Goal: Task Accomplishment & Management: Complete application form

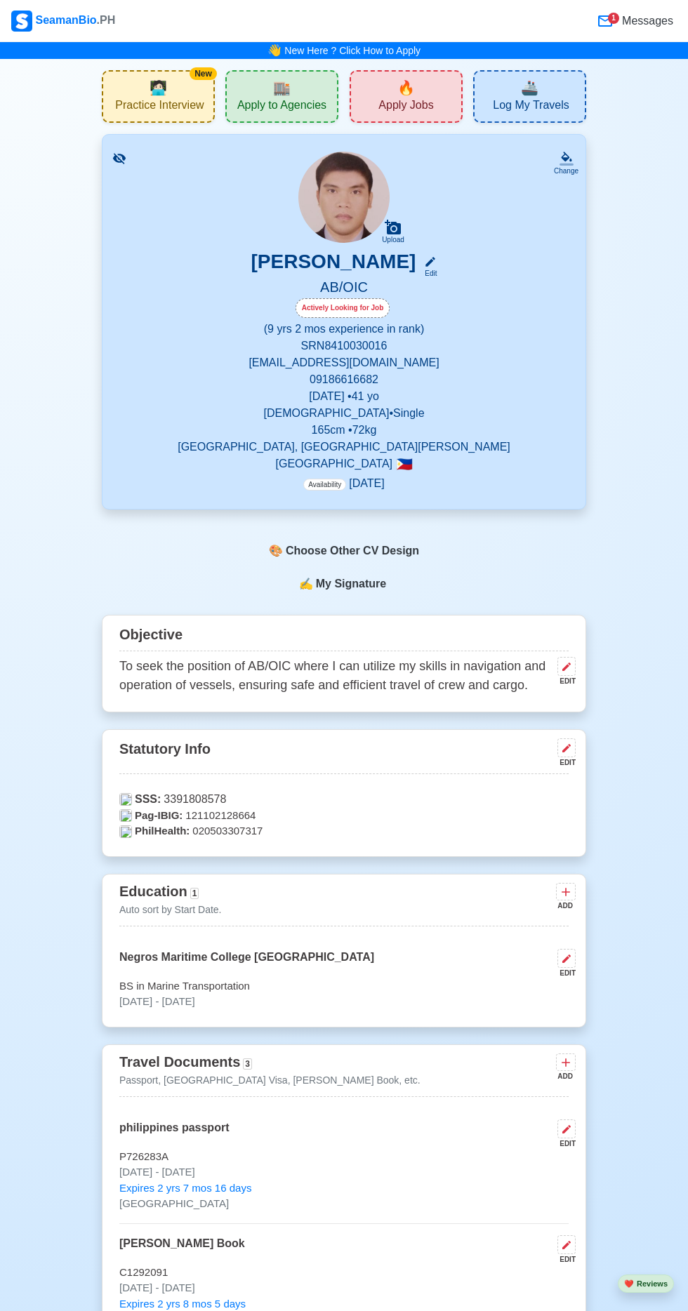
click at [291, 97] on div "🏬 Apply to Agencies" at bounding box center [281, 96] width 113 height 53
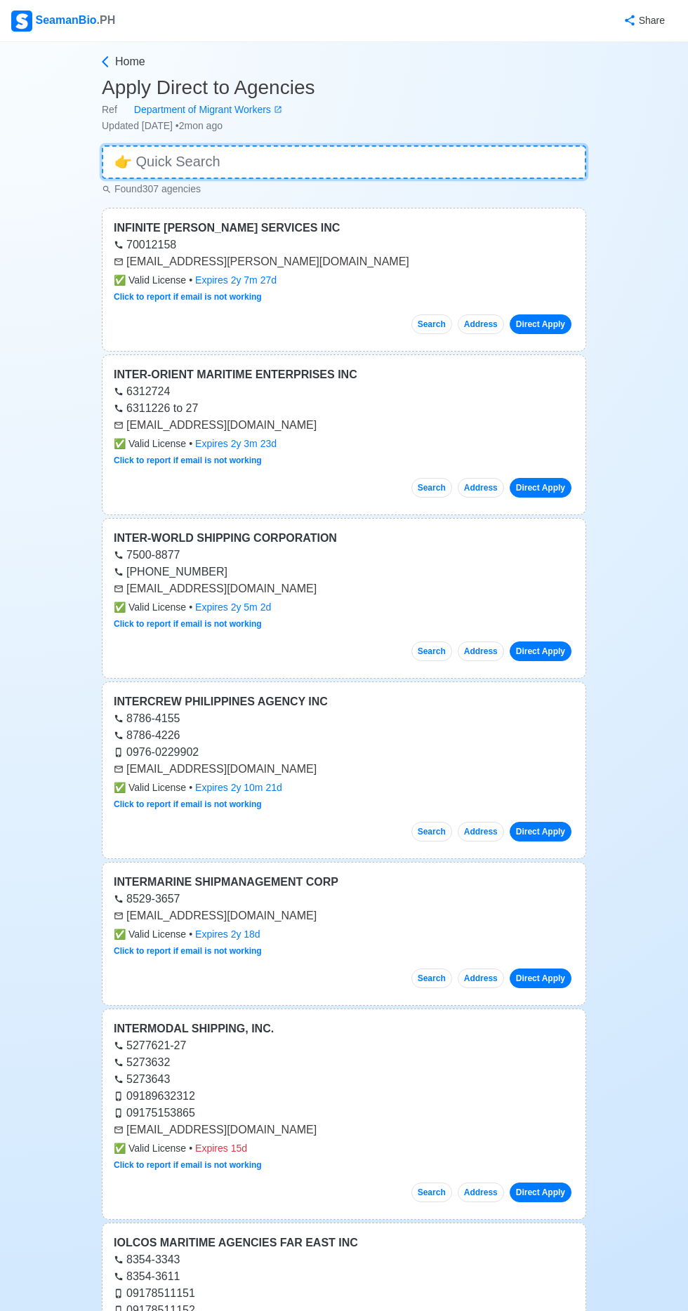
click at [325, 160] on input at bounding box center [344, 162] width 484 height 34
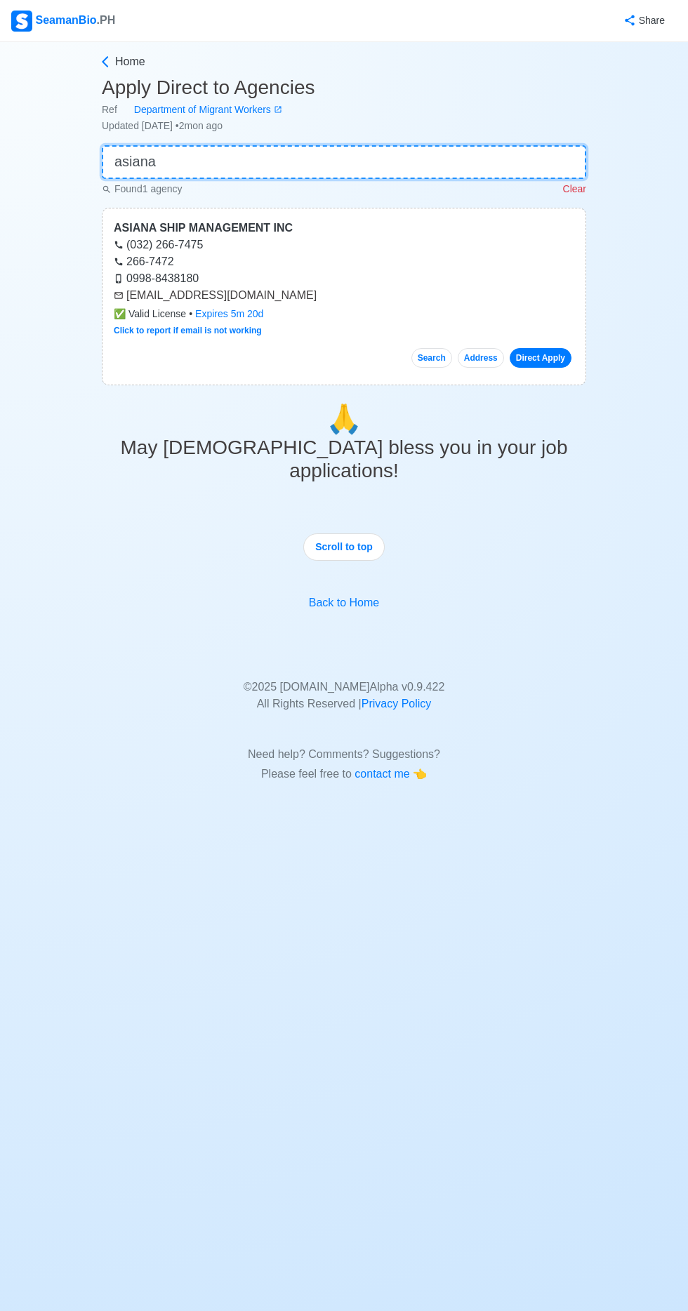
type input "asiana"
click at [569, 361] on link "Direct Apply" at bounding box center [541, 358] width 62 height 20
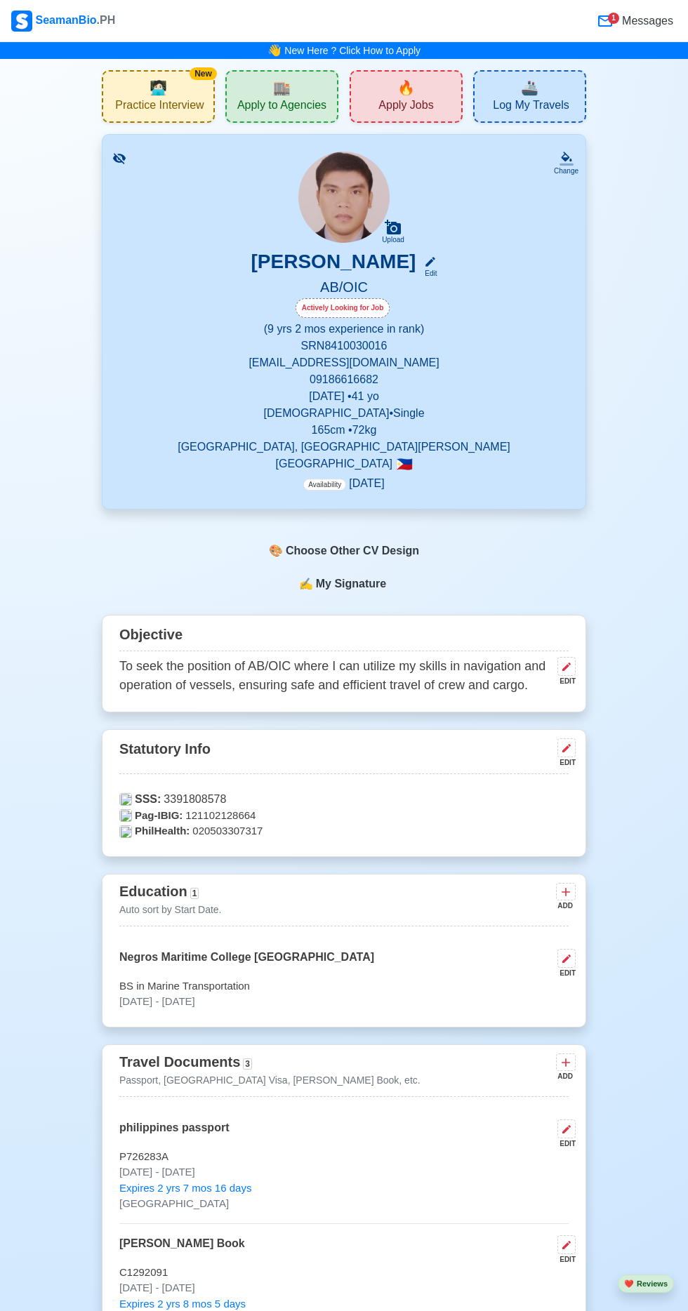
click at [429, 98] on span "Apply Jobs" at bounding box center [405, 107] width 55 height 18
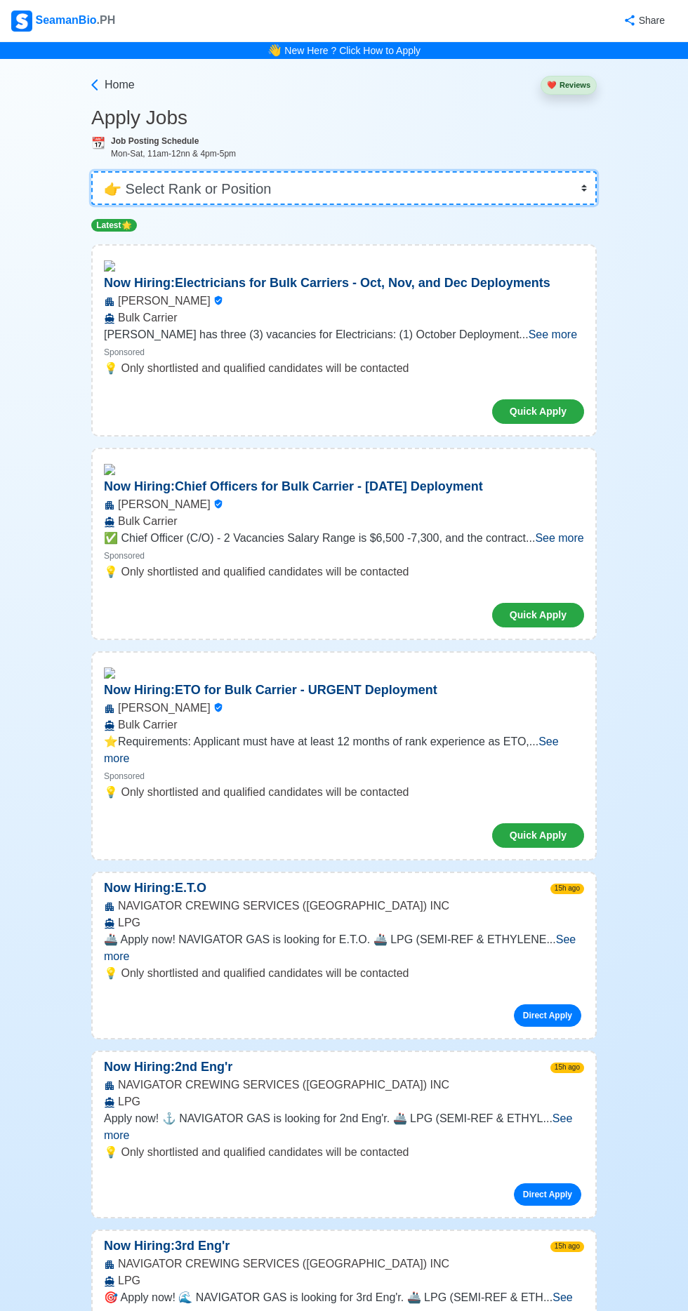
click at [349, 194] on select "👉 Select Rank or Position Master Chief Officer 2nd Officer 3rd Officer Junior O…" at bounding box center [343, 188] width 505 height 34
select select "[PERSON_NAME]"
click at [91, 171] on select "👉 Select Rank or Position Master Chief Officer 2nd Officer 3rd Officer Junior O…" at bounding box center [343, 188] width 505 height 34
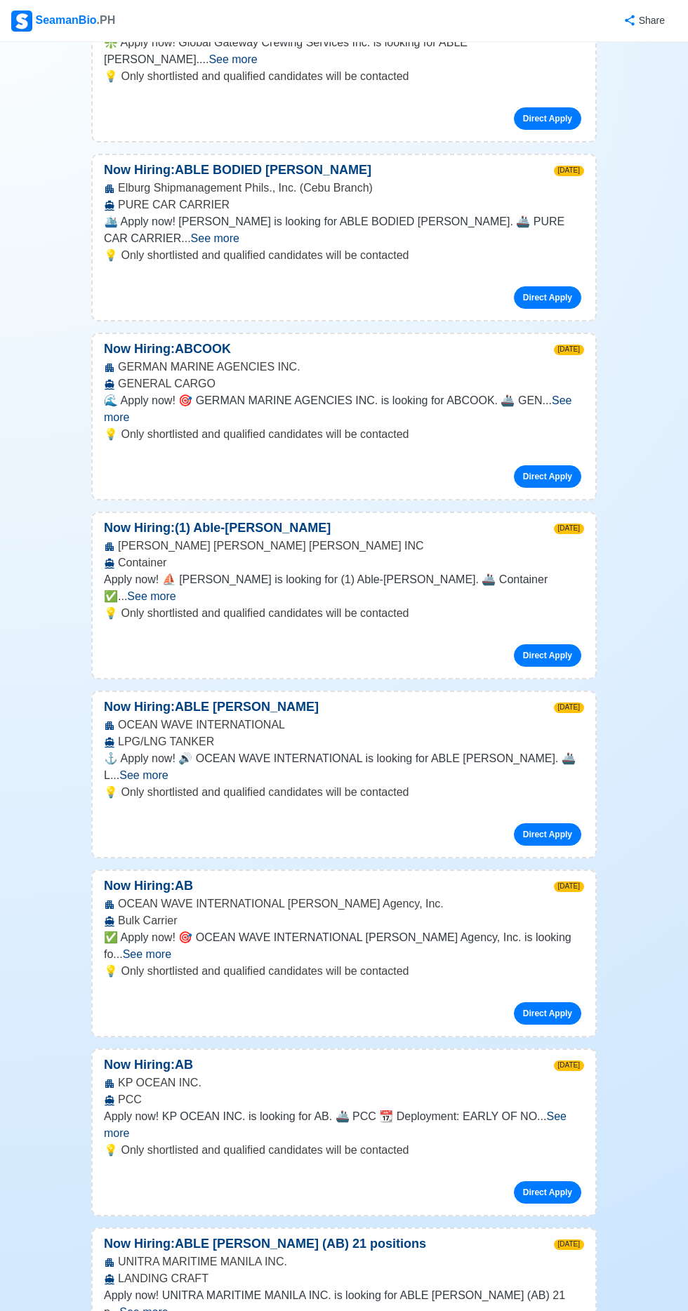
scroll to position [1188, 0]
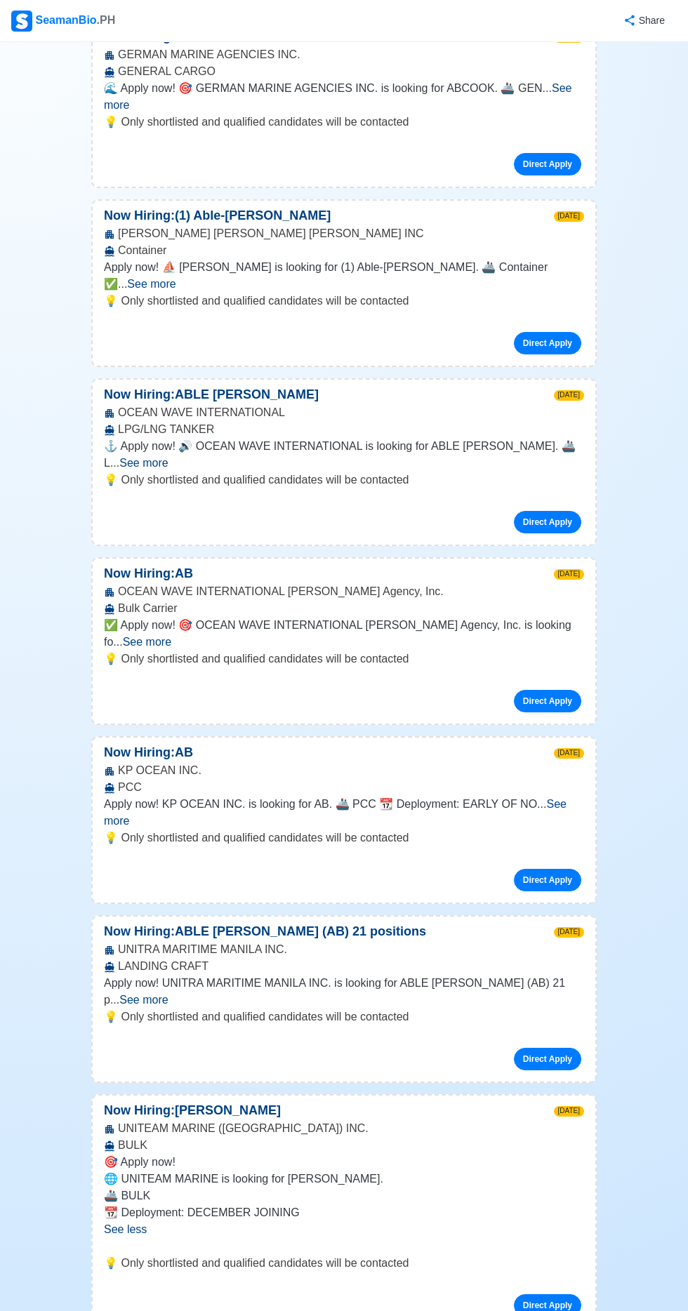
scroll to position [2007, 0]
